Goal: Transaction & Acquisition: Purchase product/service

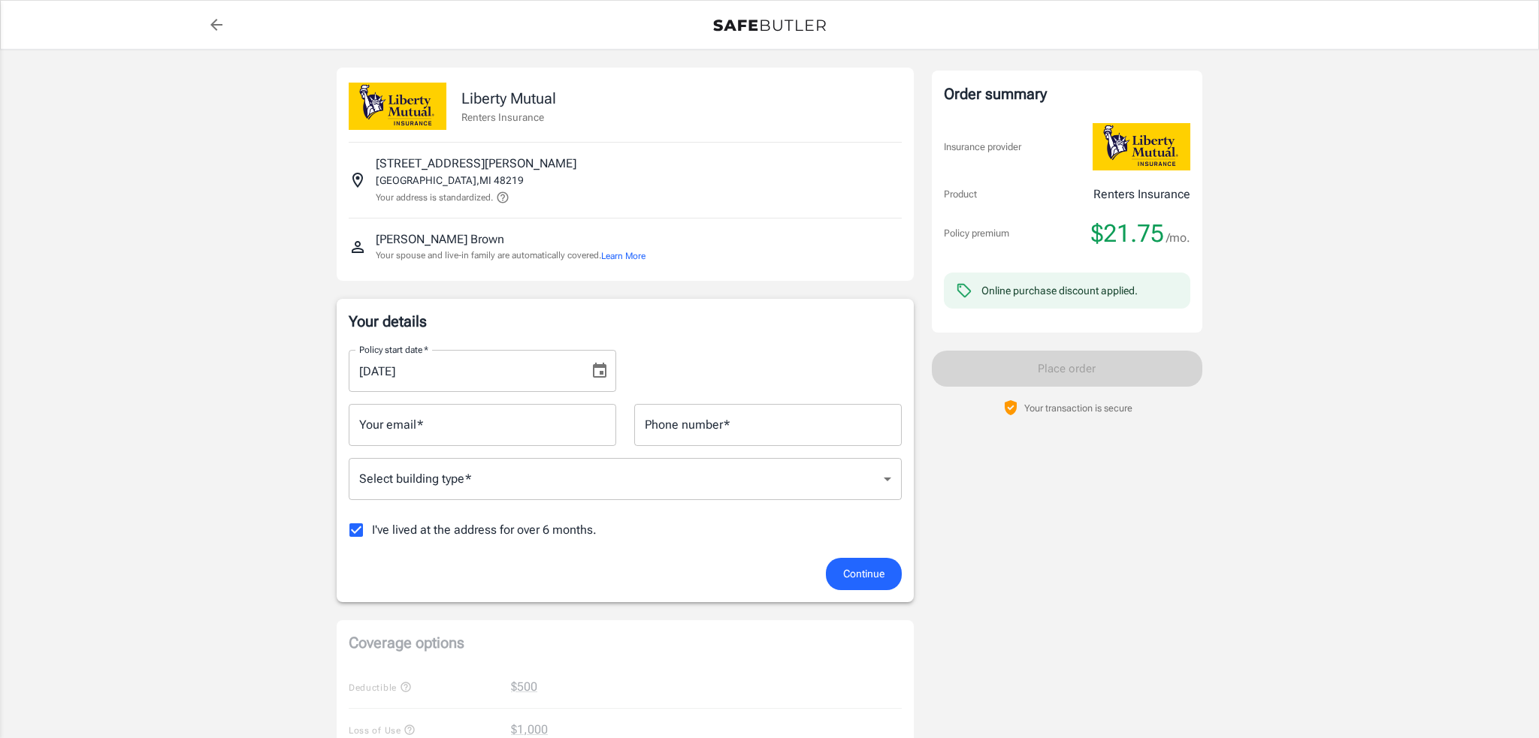
click at [633, 473] on body "Policy premium $ 21.75 /mo Liberty Mutual Renters Insurance [STREET_ADDRESS][PE…" at bounding box center [769, 710] width 1539 height 1421
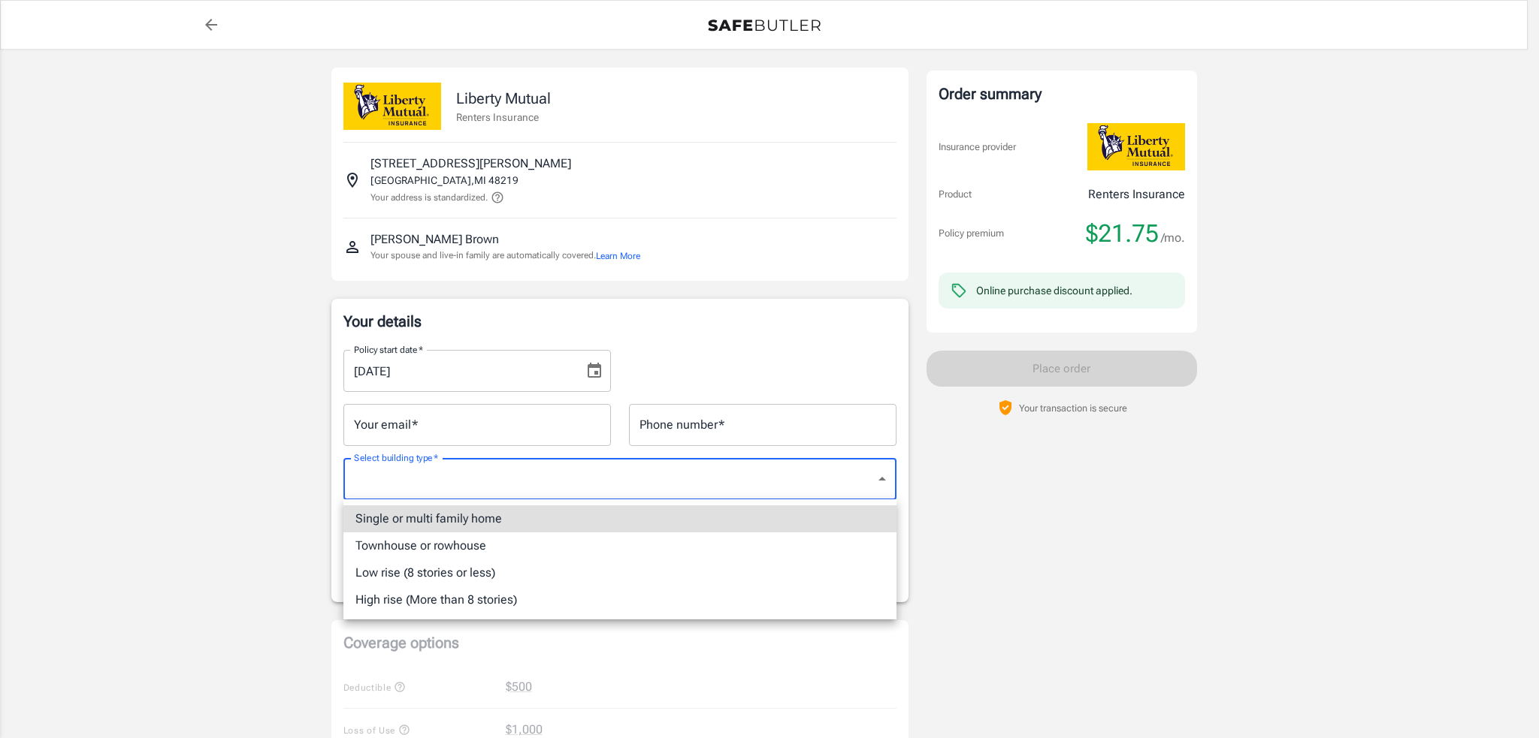
click at [482, 522] on li "Single or multi family home" at bounding box center [619, 519] width 553 height 27
type input "singlefamily"
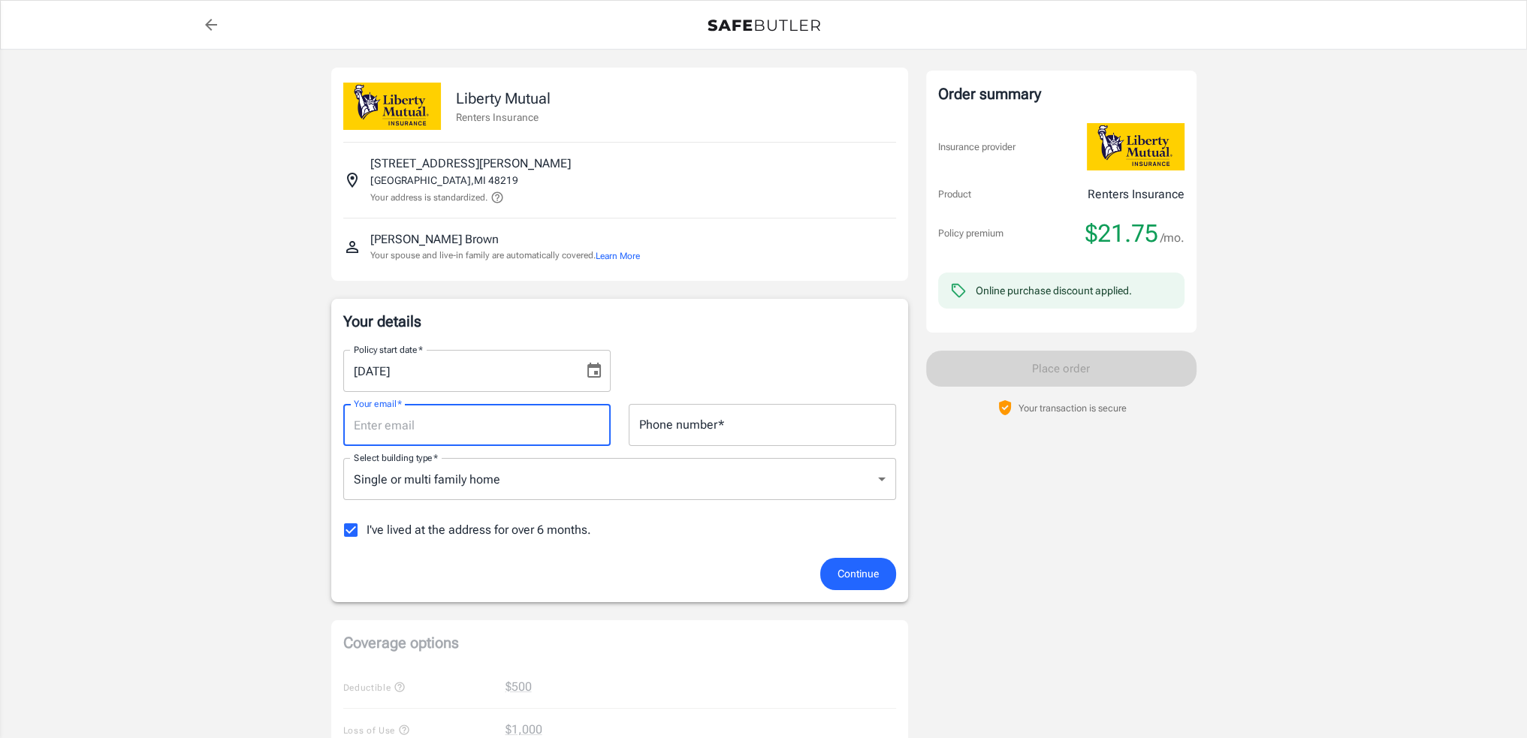
click at [403, 420] on input "Your email   *" at bounding box center [476, 425] width 267 height 42
type input "[EMAIL_ADDRESS][DOMAIN_NAME]"
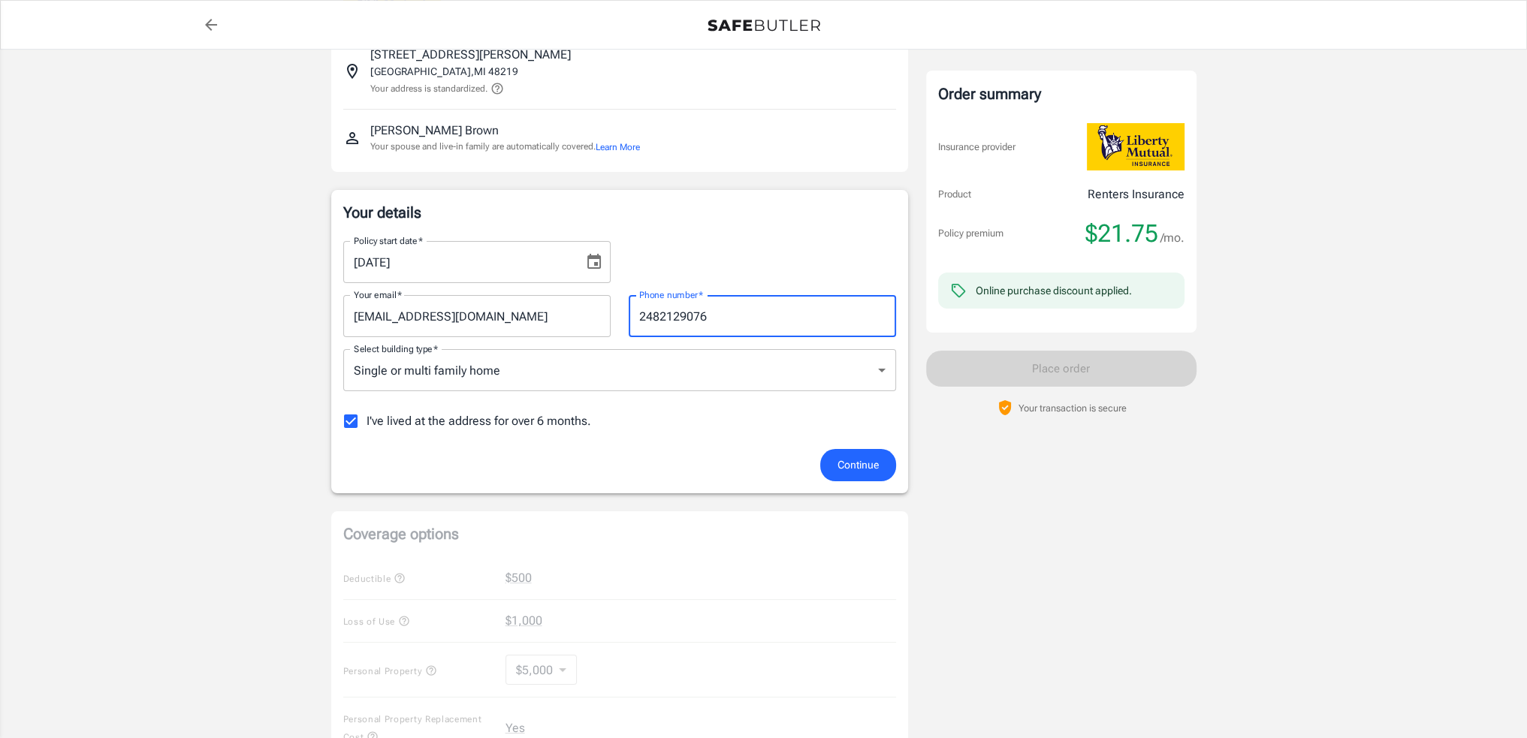
scroll to position [225, 0]
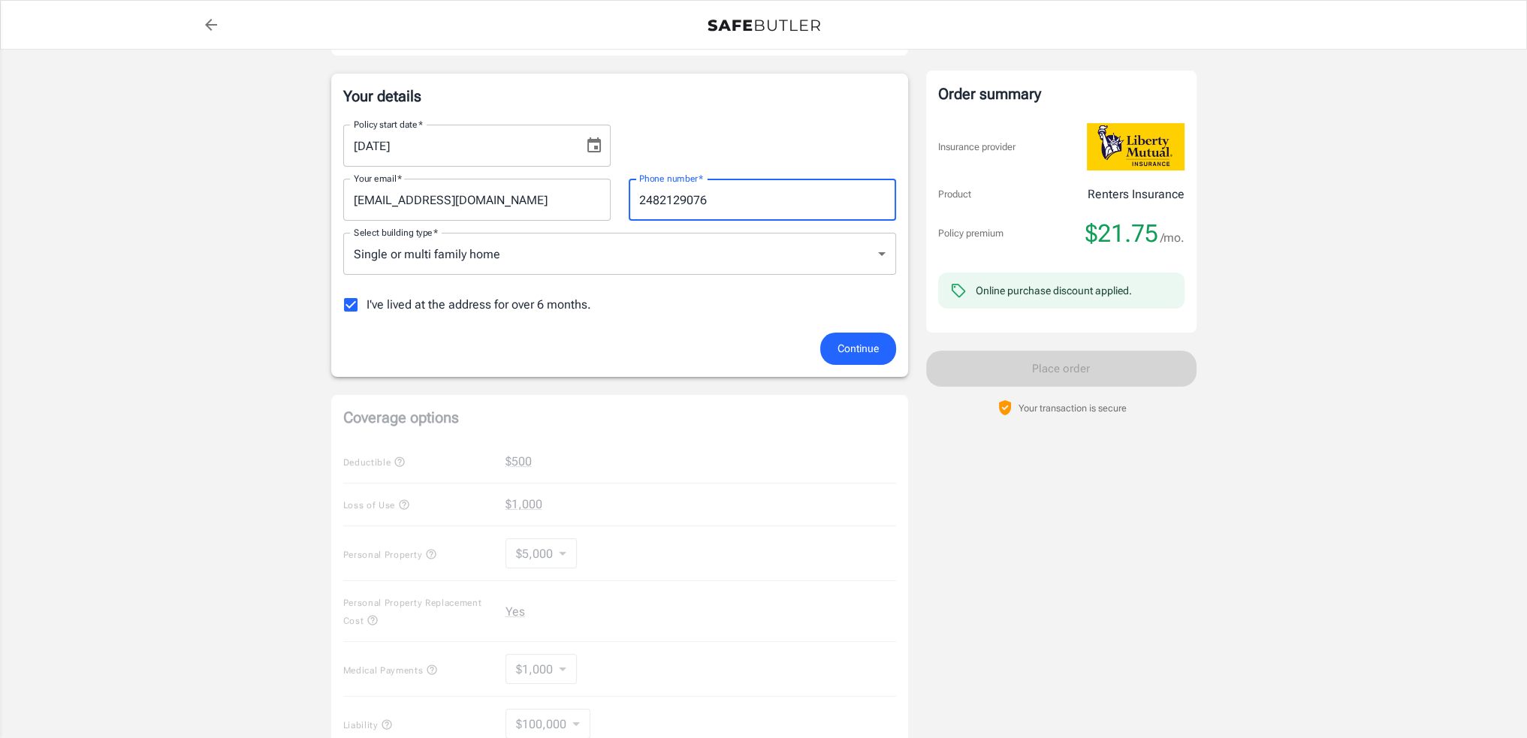
type input "2482129076"
click at [352, 303] on input "I've lived at the address for over 6 months." at bounding box center [351, 305] width 32 height 32
checkbox input "false"
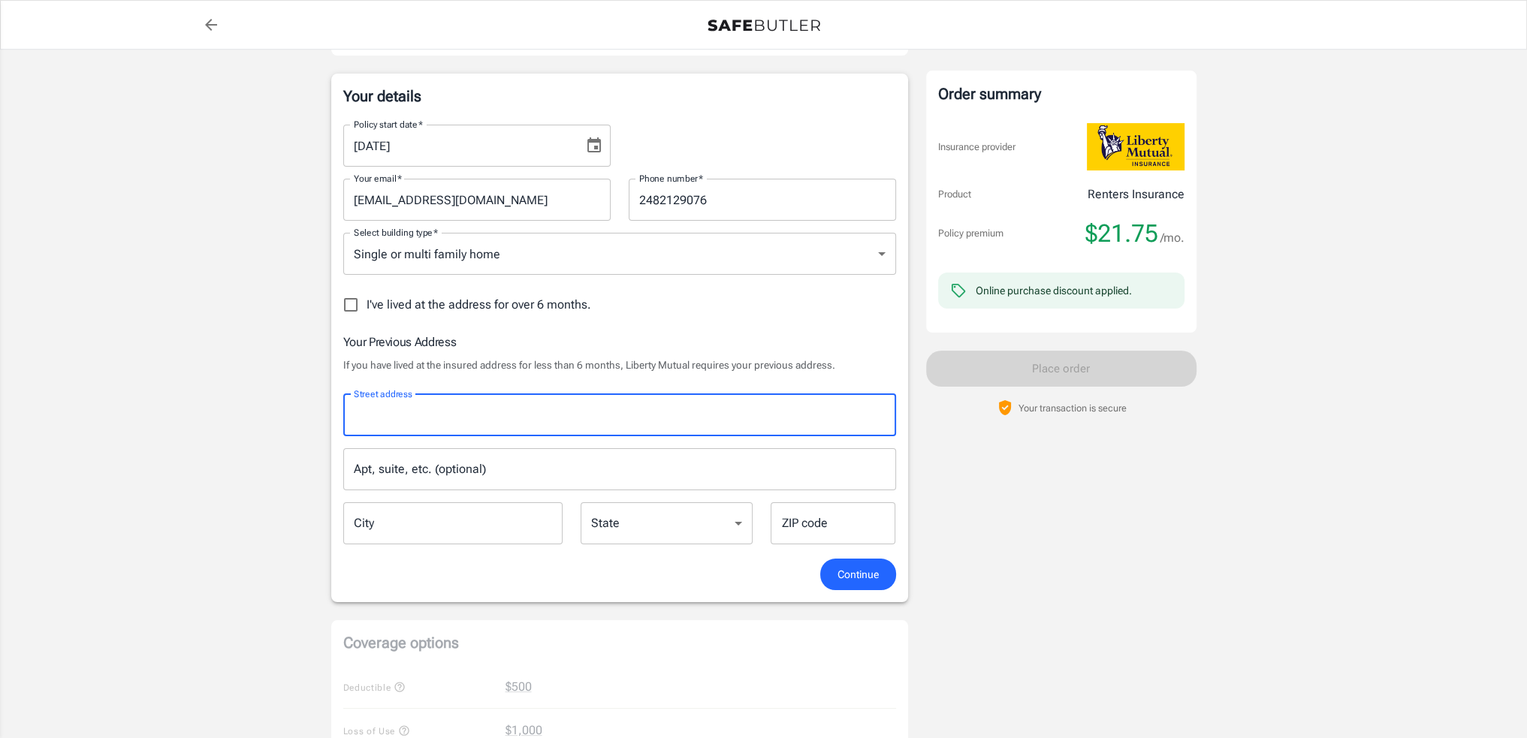
click at [448, 409] on input "Street address" at bounding box center [619, 415] width 539 height 29
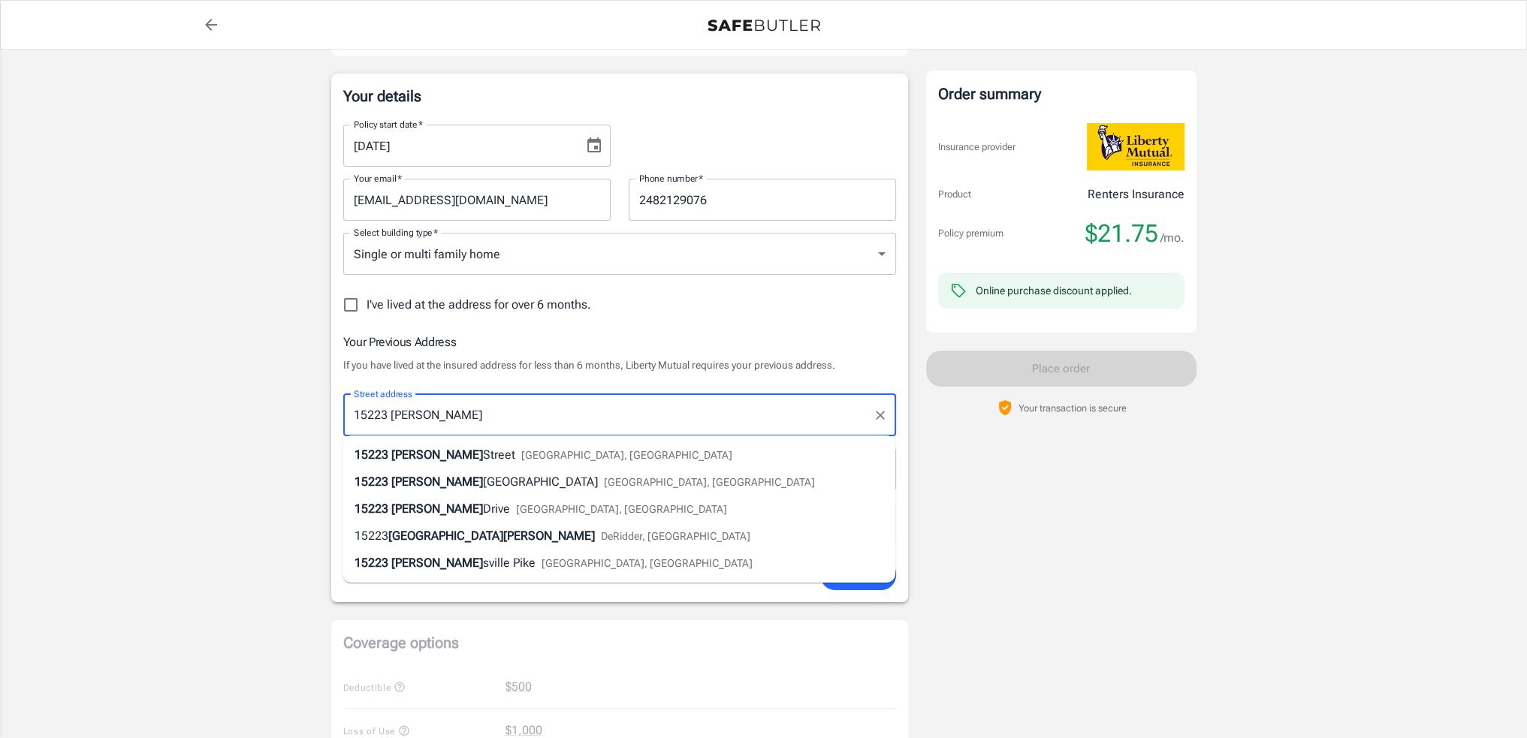
click at [483, 452] on span "Street" at bounding box center [499, 455] width 32 height 14
type input "[STREET_ADDRESS][PERSON_NAME]"
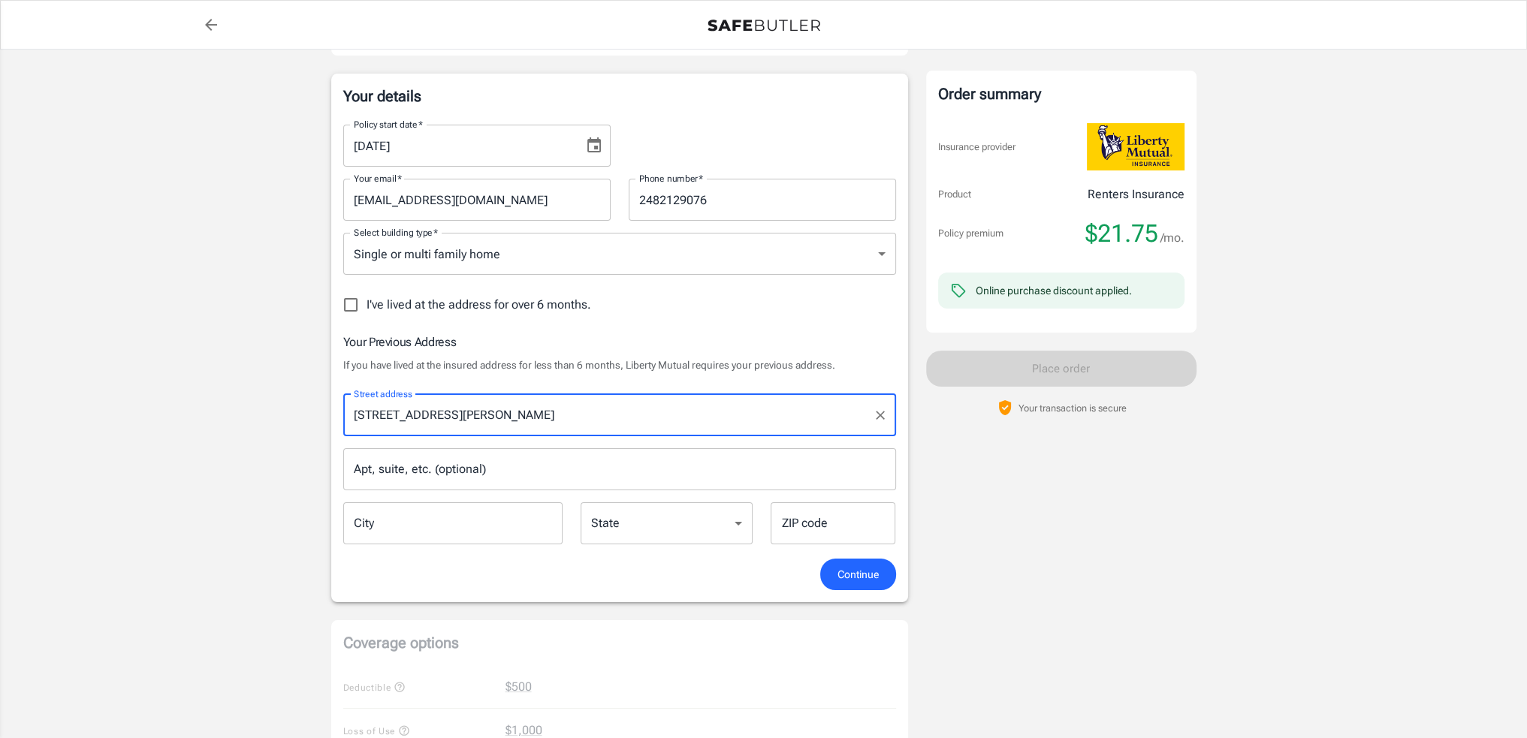
type input "[GEOGRAPHIC_DATA]"
select select "MI"
type input "48223"
type input "[STREET_ADDRESS][PERSON_NAME]"
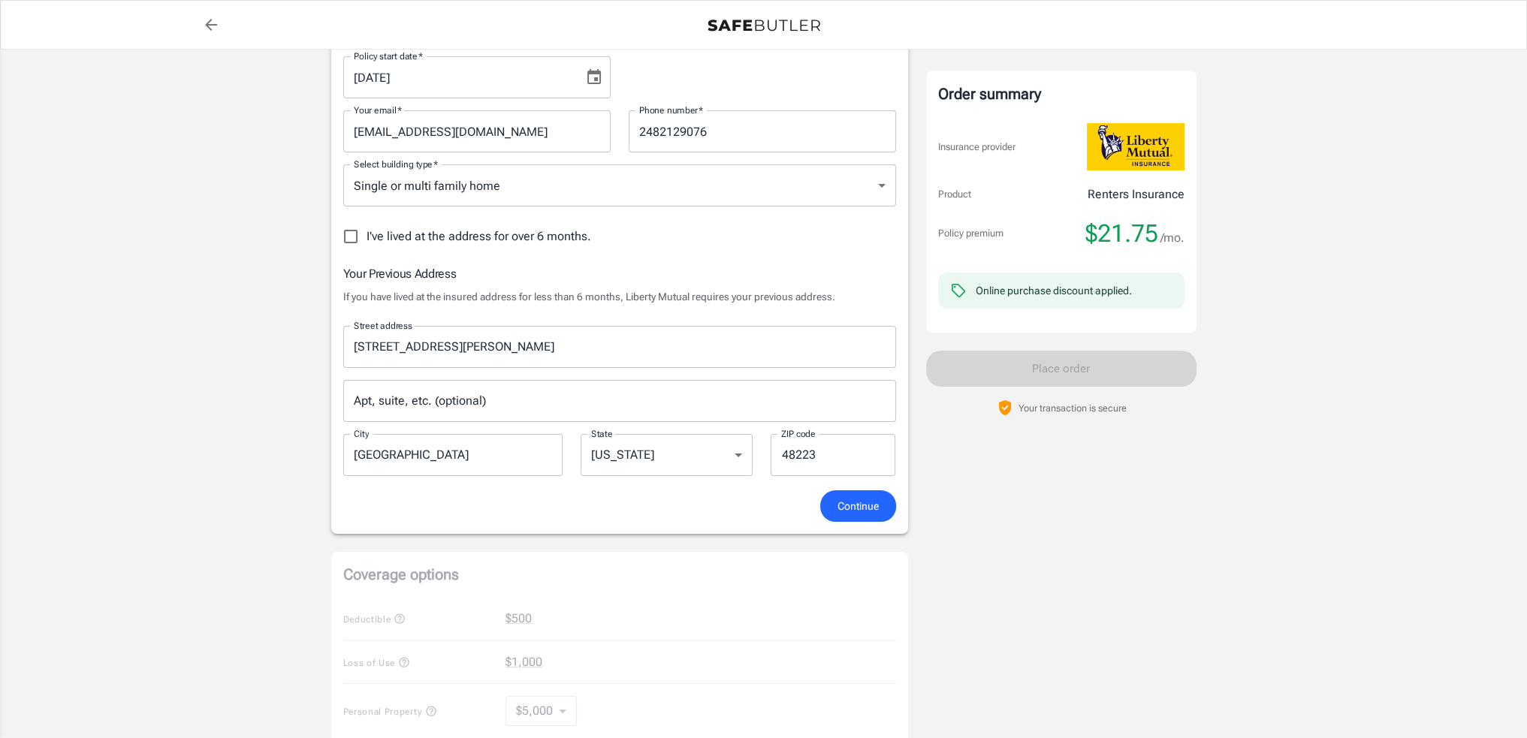
scroll to position [376, 0]
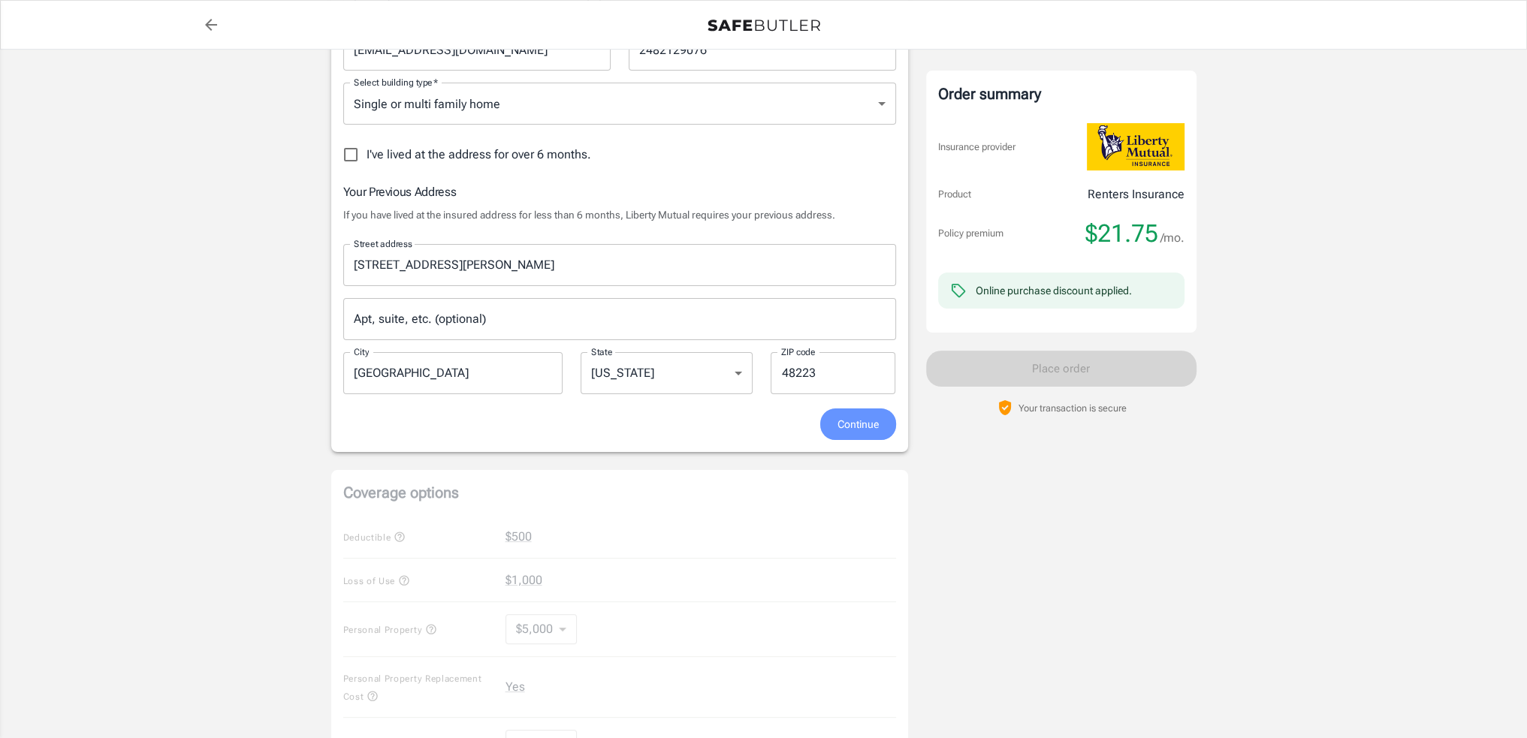
click at [862, 426] on span "Continue" at bounding box center [858, 424] width 41 height 19
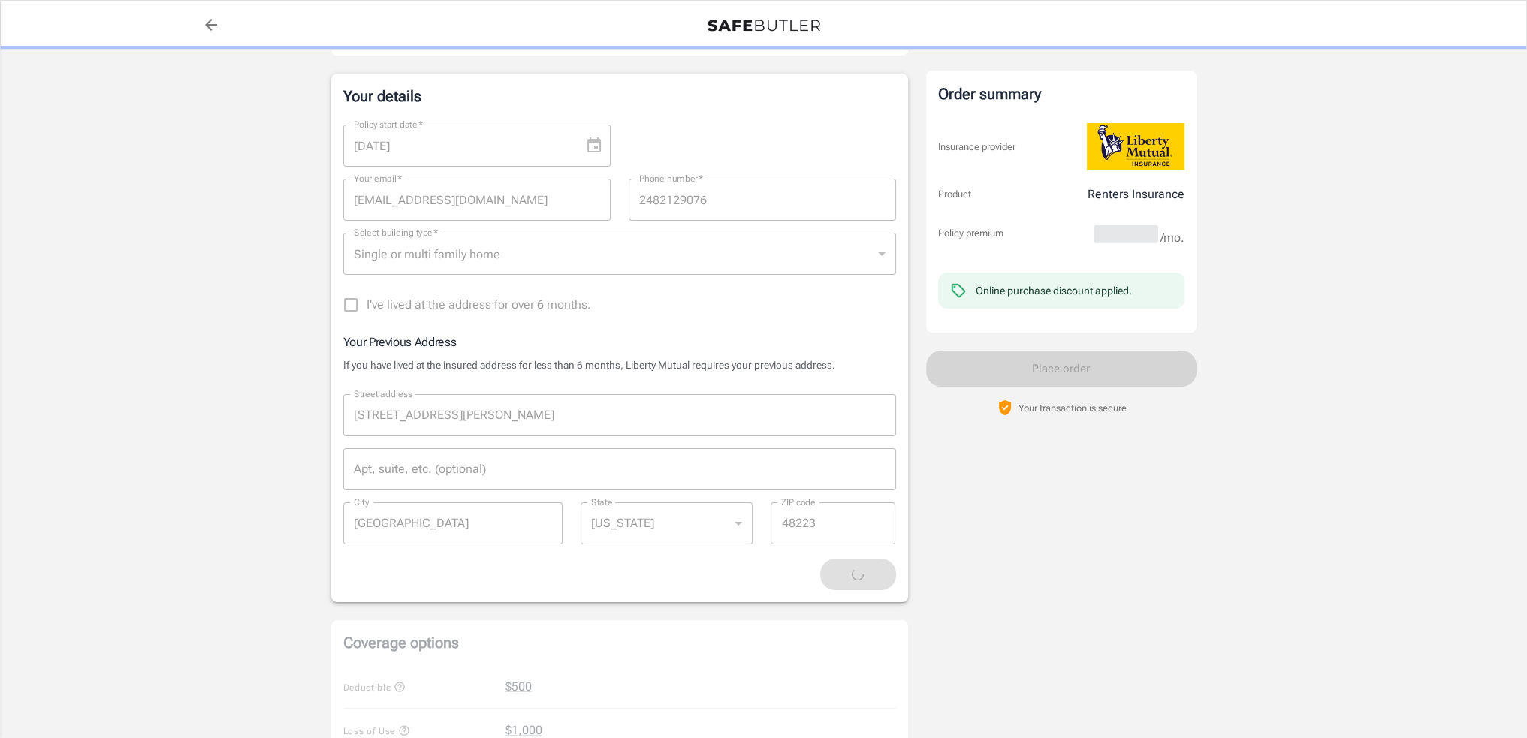
scroll to position [300, 0]
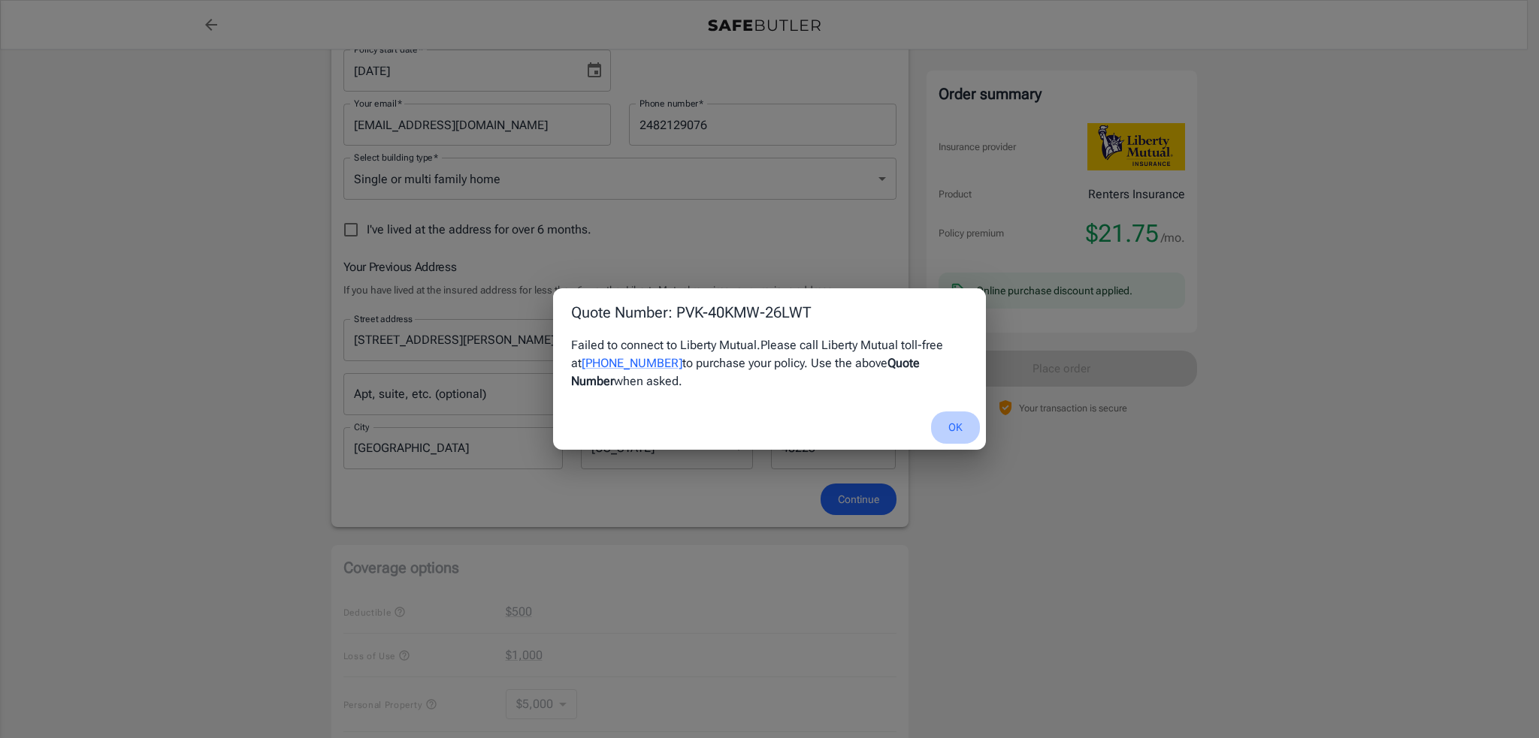
click at [953, 423] on button "OK" at bounding box center [955, 428] width 49 height 32
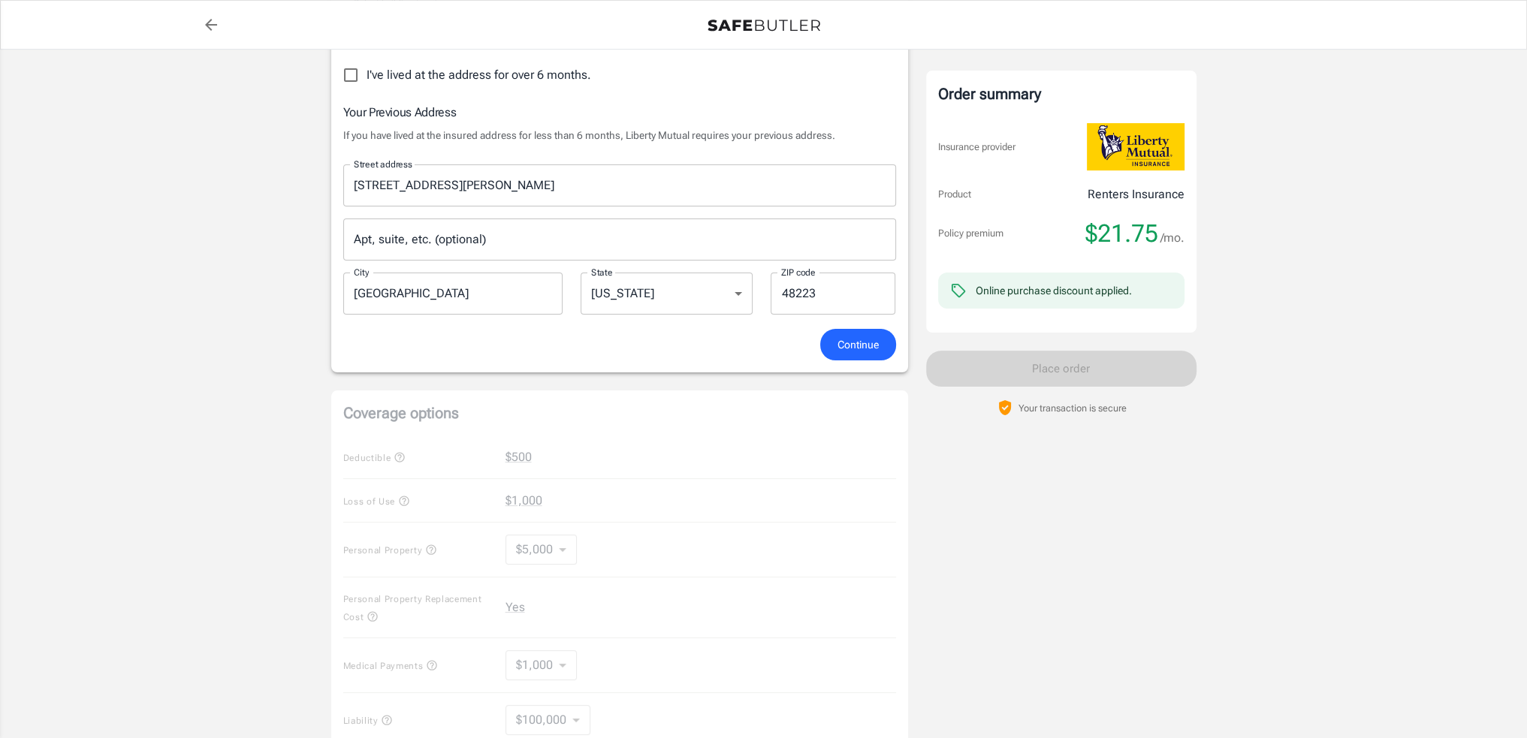
scroll to position [526, 0]
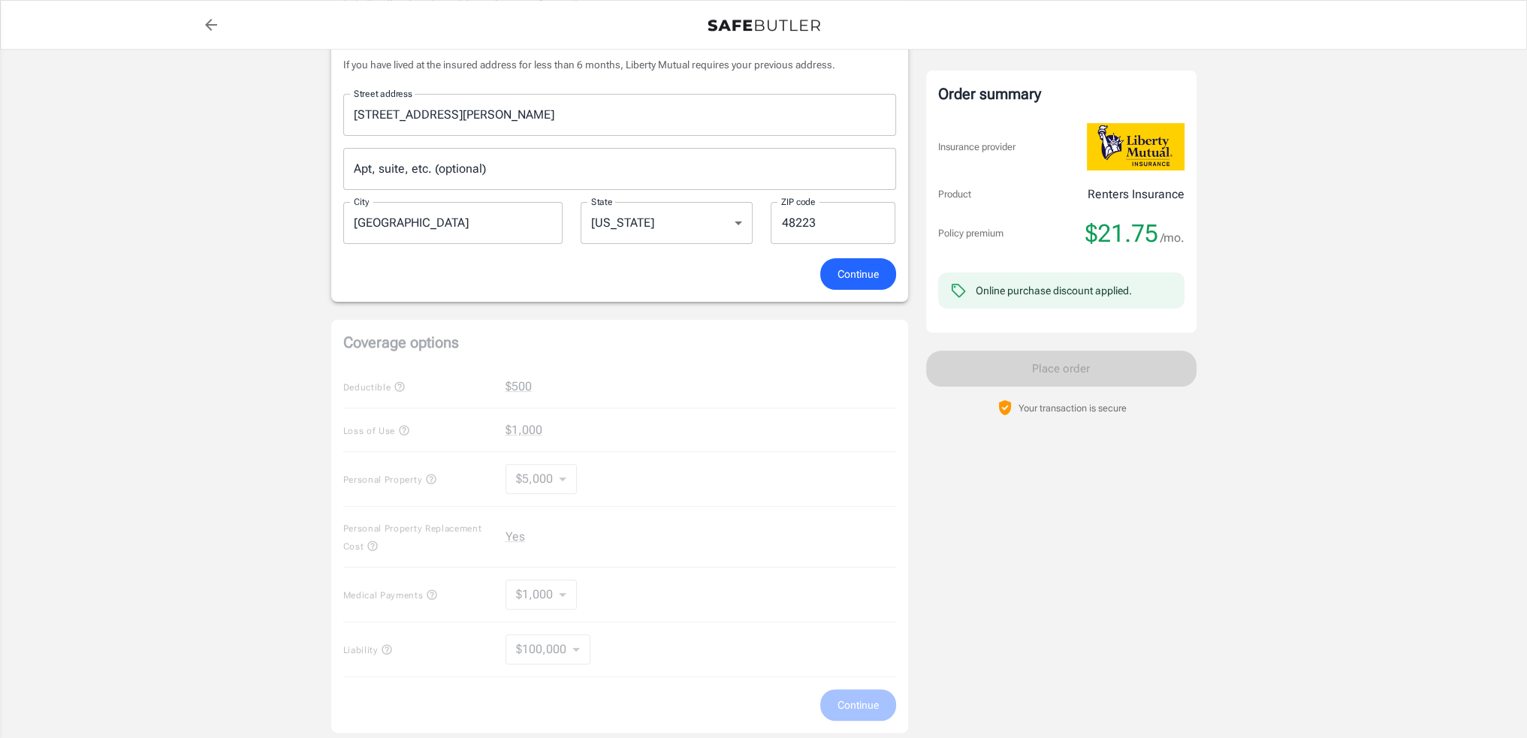
click at [839, 277] on span "Continue" at bounding box center [858, 274] width 41 height 19
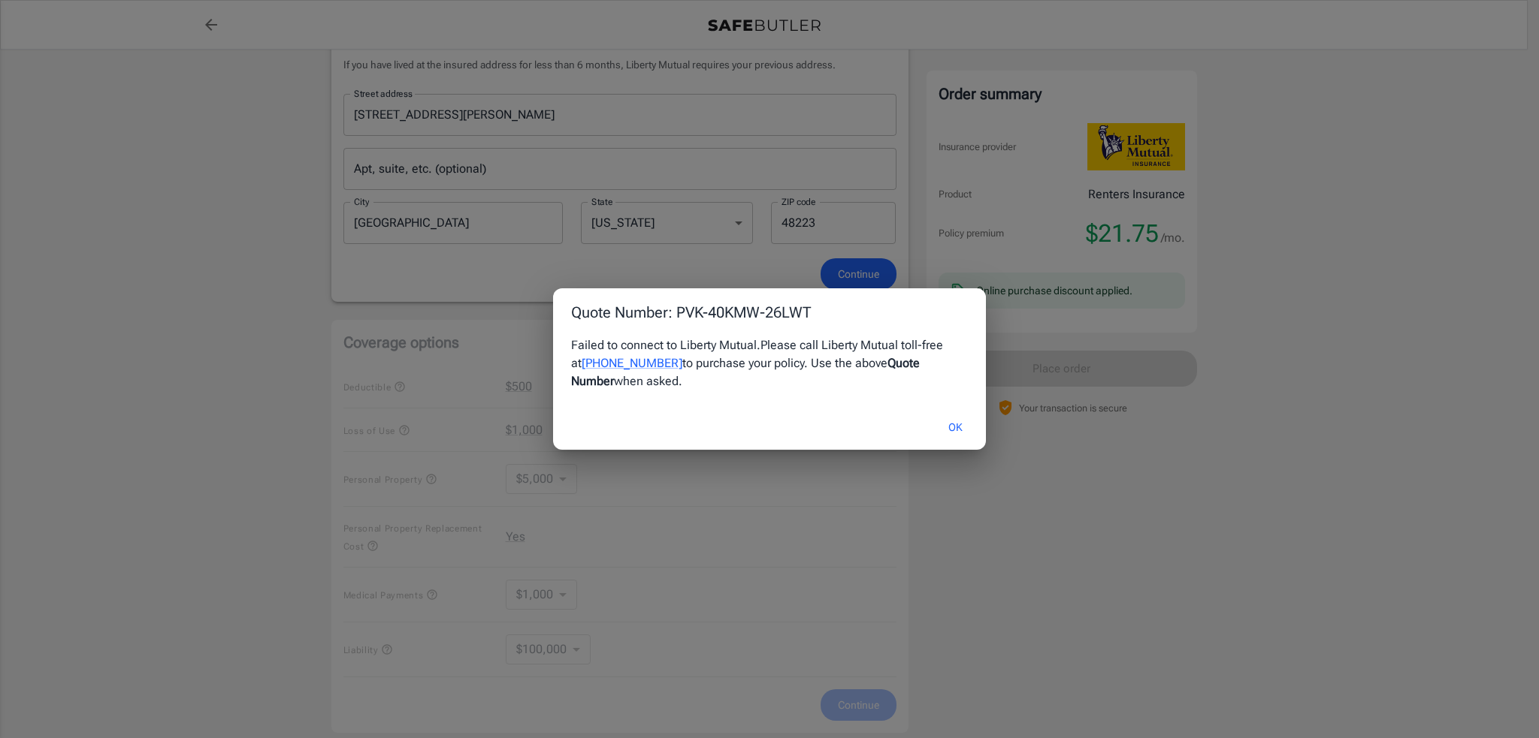
click at [944, 421] on button "OK" at bounding box center [955, 428] width 49 height 32
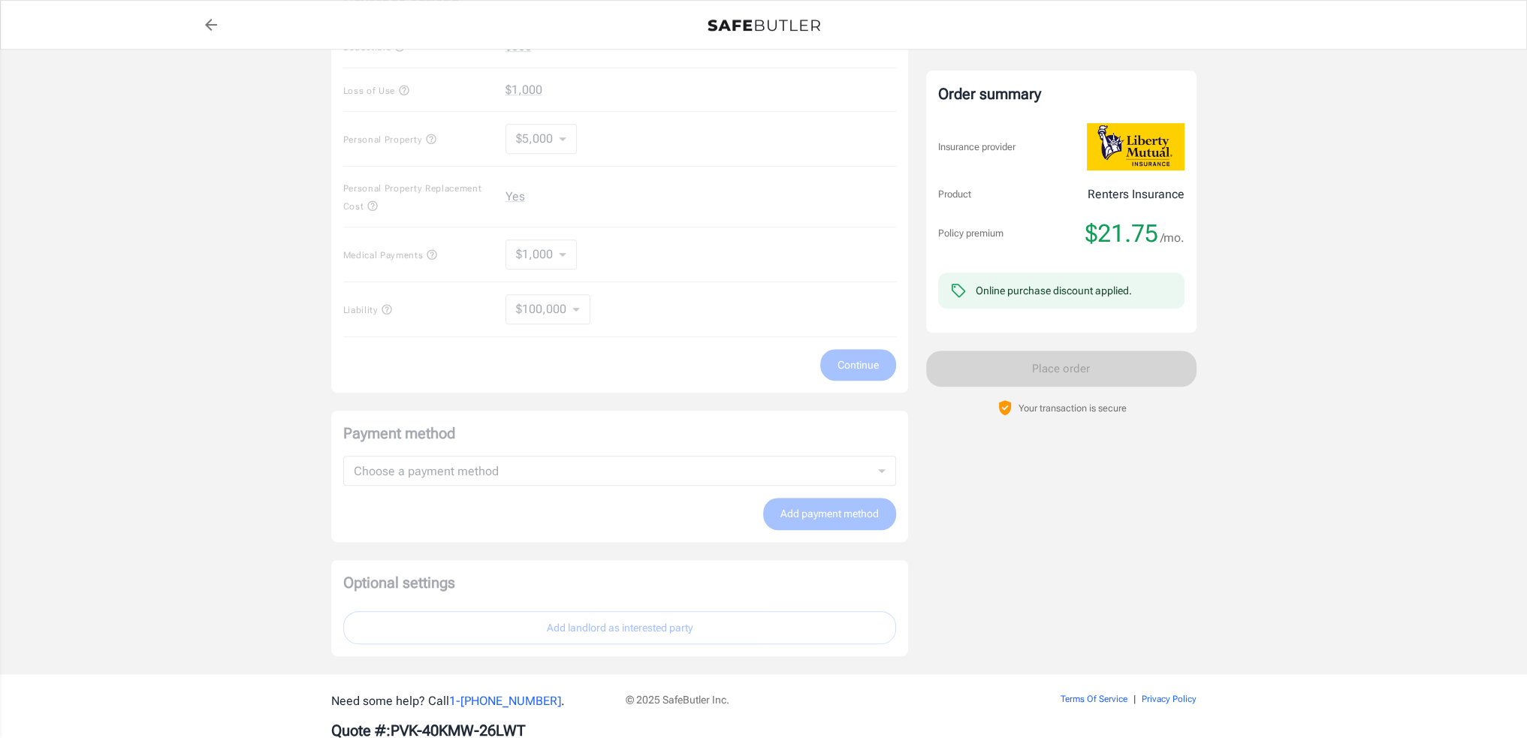
scroll to position [907, 0]
